Goal: Task Accomplishment & Management: Manage account settings

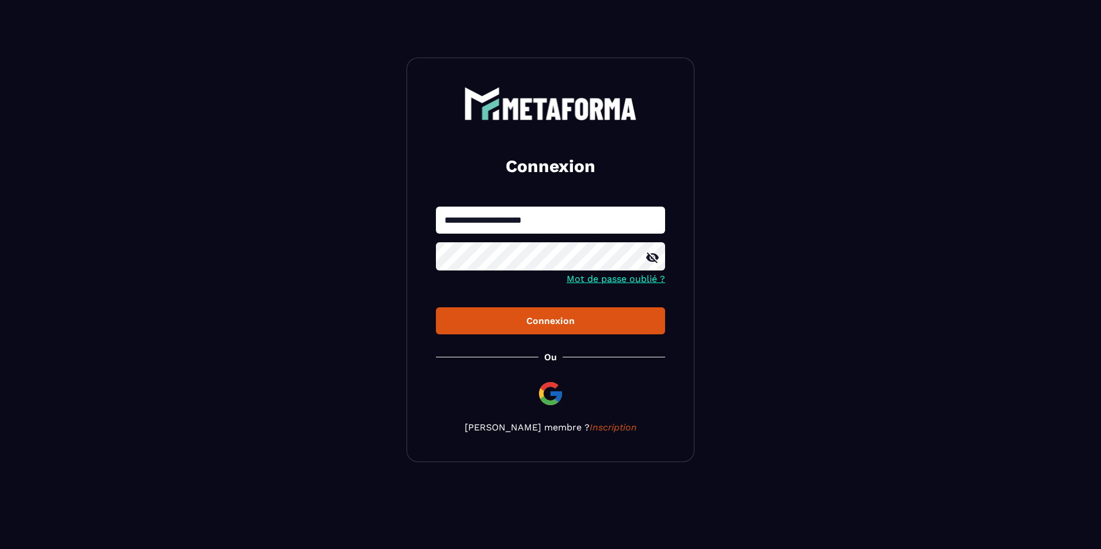
click at [543, 219] on input "**********" at bounding box center [550, 220] width 229 height 27
type input "**********"
click at [575, 324] on div "Connexion" at bounding box center [550, 321] width 211 height 11
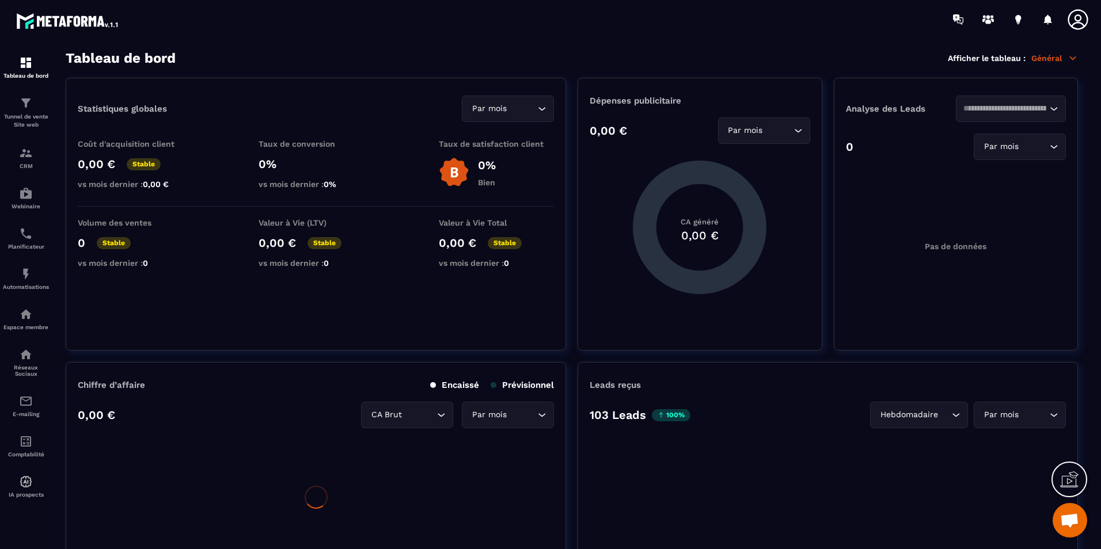
click at [1076, 16] on icon at bounding box center [1078, 19] width 20 height 20
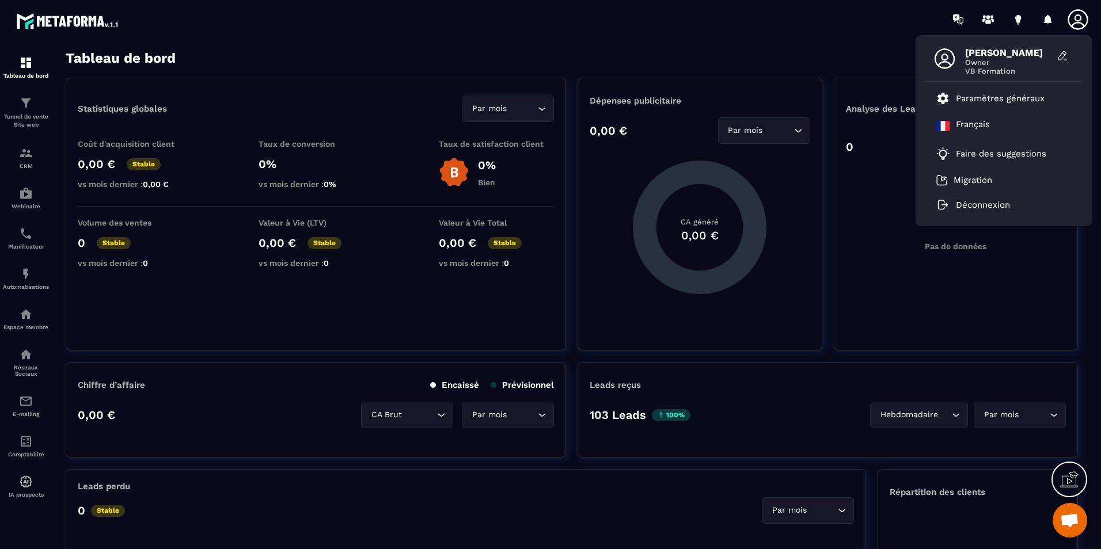
click at [1075, 25] on icon at bounding box center [1078, 19] width 23 height 23
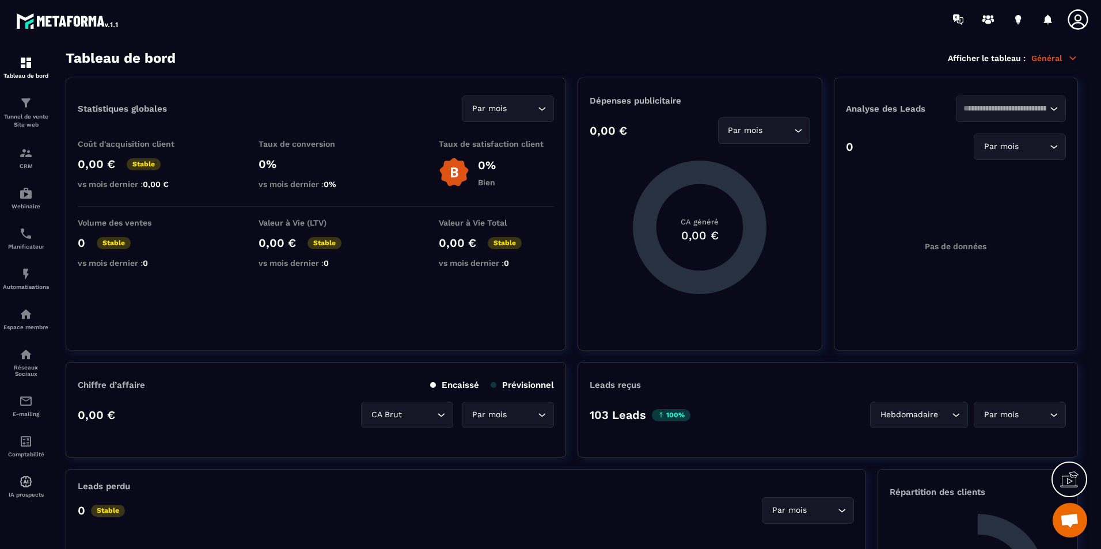
click at [1075, 25] on icon at bounding box center [1078, 19] width 23 height 23
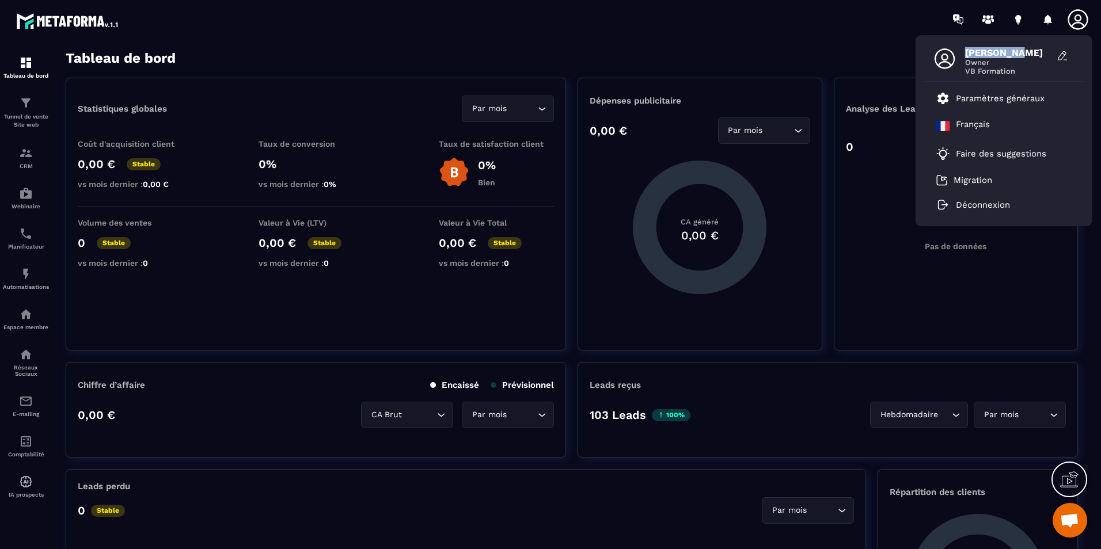
click at [1075, 25] on icon at bounding box center [1078, 19] width 23 height 23
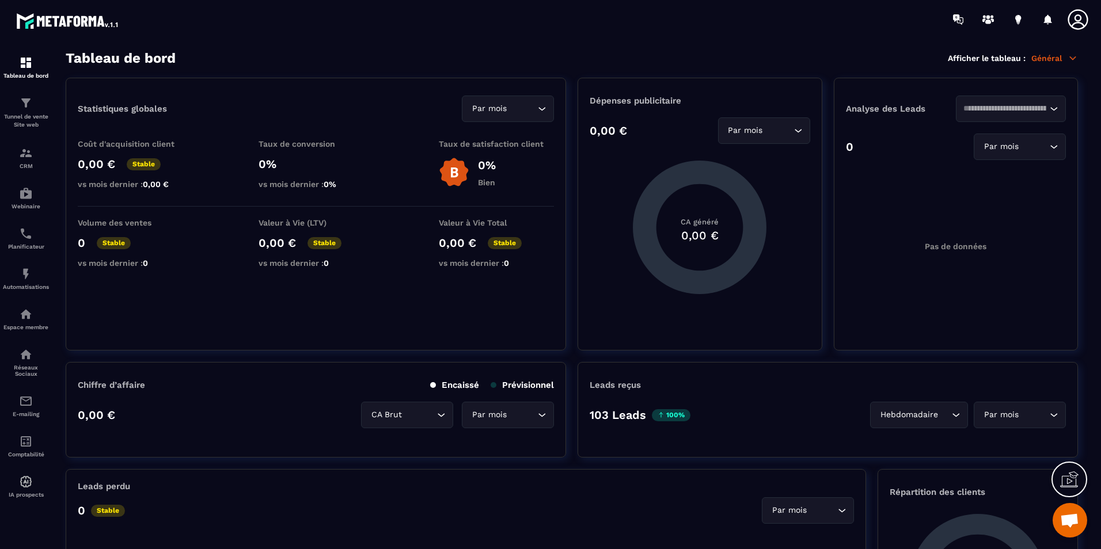
click at [547, 39] on section "Tableau de bord Tunnel de vente Site web CRM Webinaire Planificateur Automatisa…" at bounding box center [550, 300] width 1101 height 523
click at [41, 238] on div "Planificateur" at bounding box center [26, 238] width 46 height 23
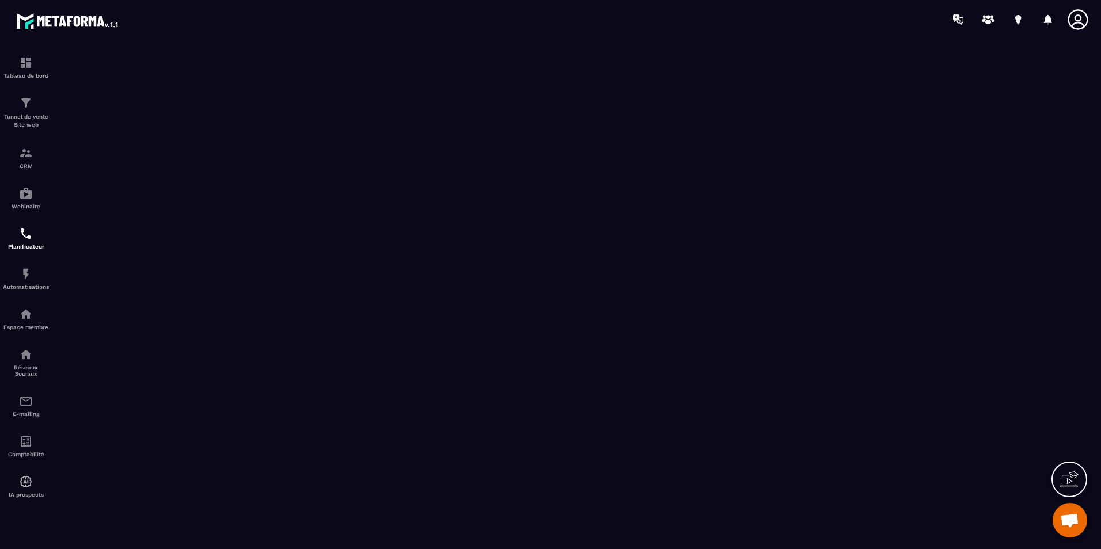
click at [1084, 11] on icon at bounding box center [1078, 19] width 23 height 23
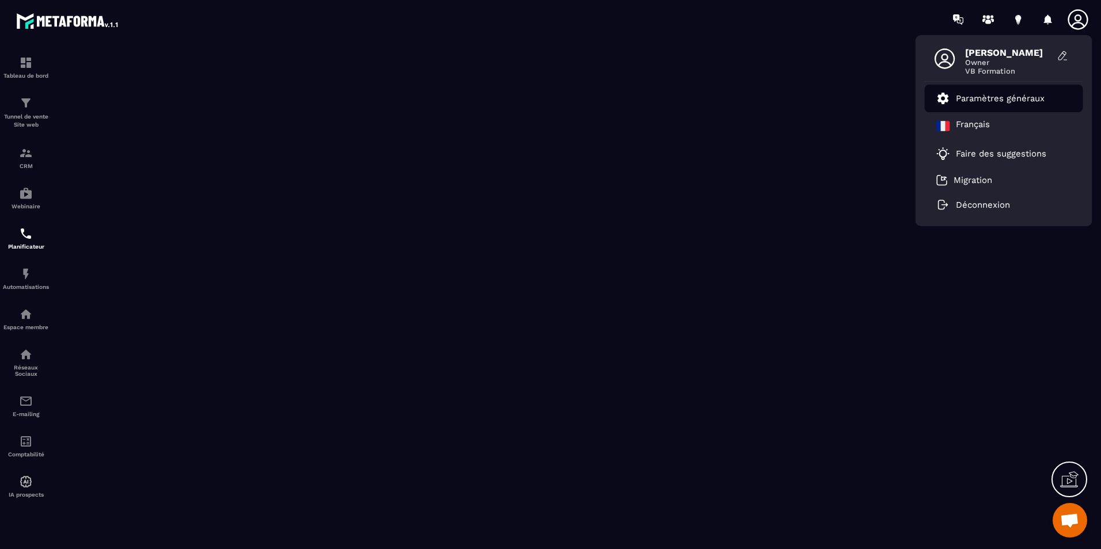
click at [1008, 107] on li "Paramètres généraux" at bounding box center [1004, 99] width 158 height 28
click at [1003, 99] on p "Paramètres généraux" at bounding box center [1000, 98] width 89 height 10
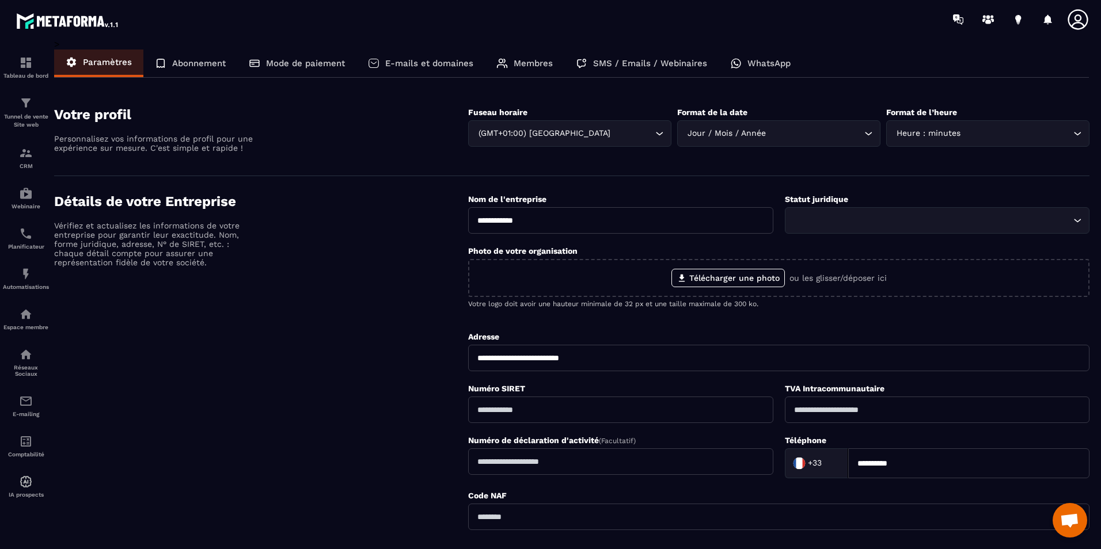
click at [510, 60] on div "Membres" at bounding box center [524, 64] width 79 height 28
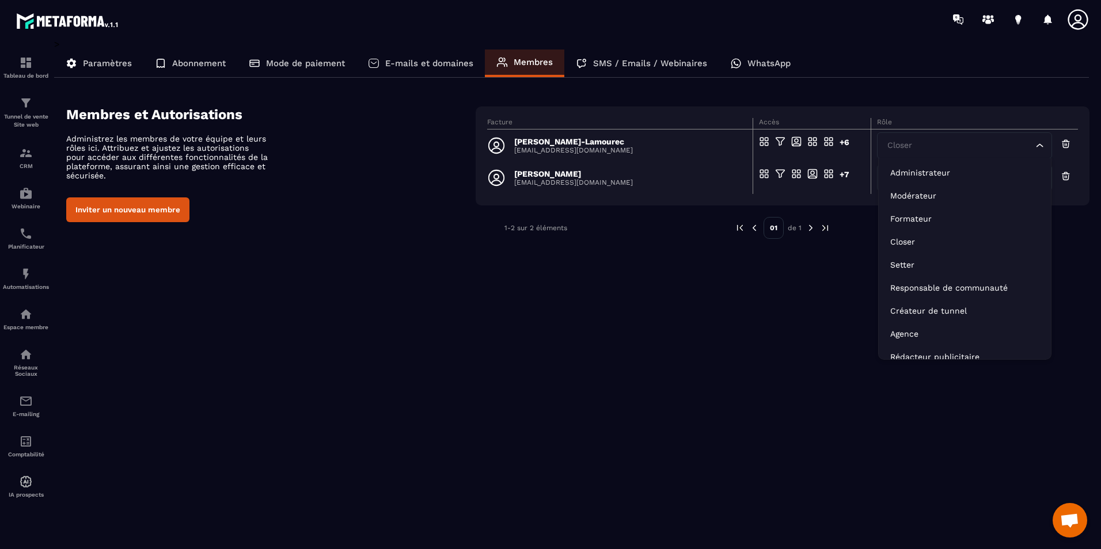
click at [907, 138] on div "Closer Loading..." at bounding box center [964, 145] width 175 height 26
click at [547, 146] on p "[PERSON_NAME]-Lamourec" at bounding box center [573, 141] width 119 height 9
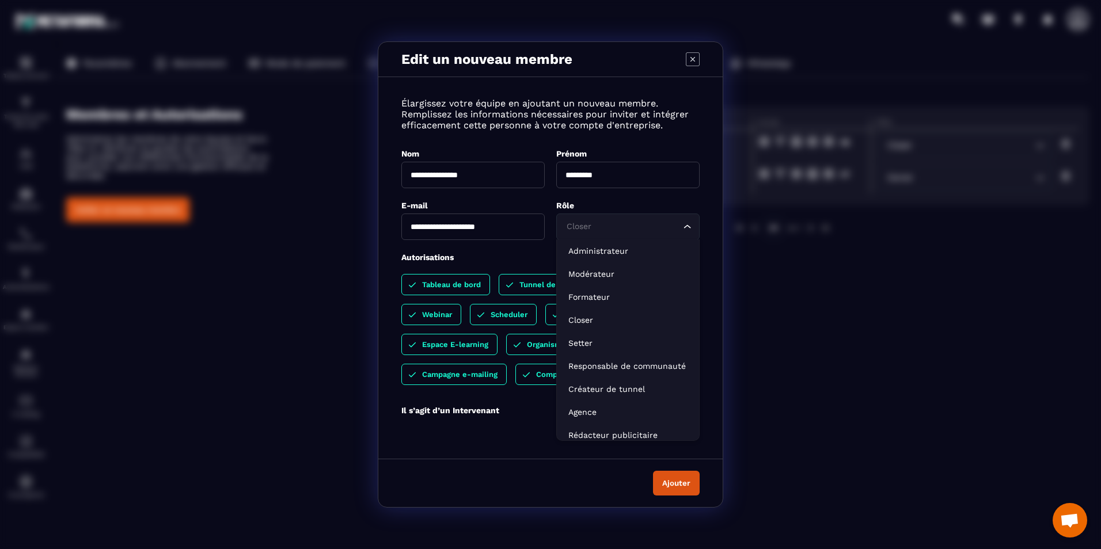
click at [615, 221] on input "Search for option" at bounding box center [622, 227] width 117 height 13
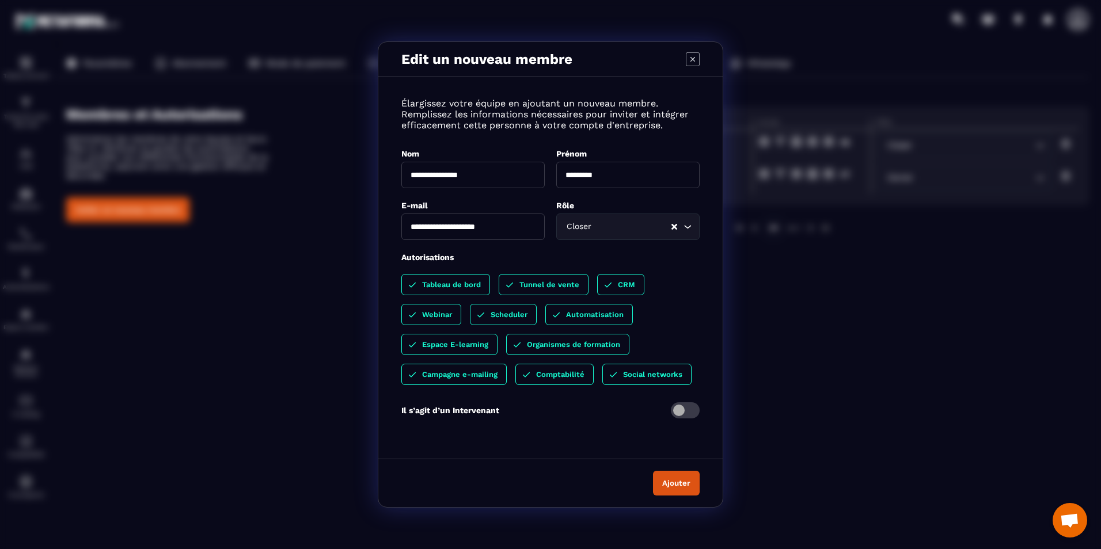
click at [535, 415] on div "Il s’agit d’un Intervenant" at bounding box center [550, 411] width 298 height 16
click at [682, 487] on button "Ajouter" at bounding box center [676, 483] width 47 height 25
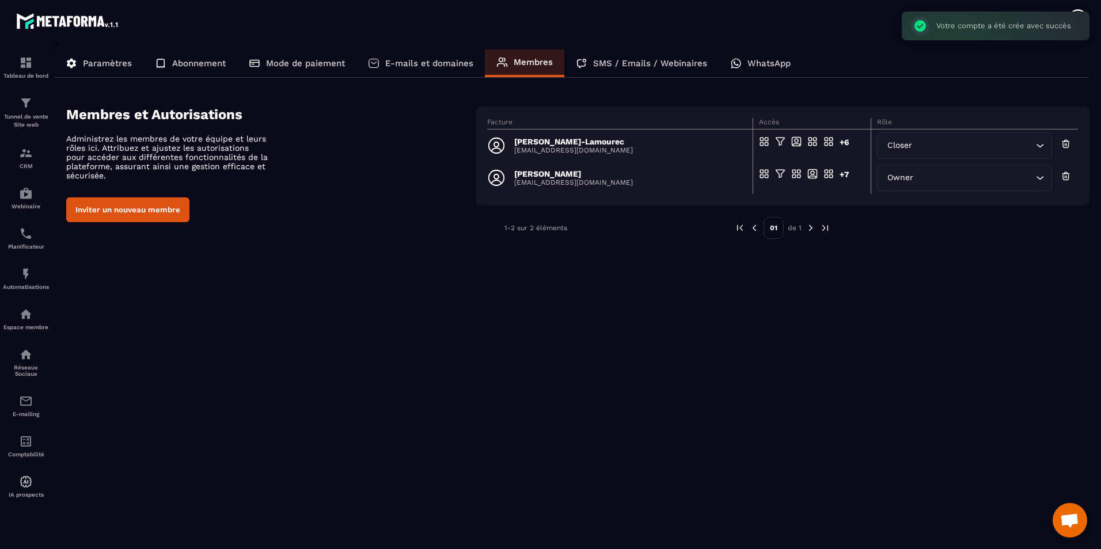
click at [662, 303] on div "> Paramètres Abonnement Mode de paiement E-mails et domaines Membres SMS / Emai…" at bounding box center [572, 286] width 1036 height 495
